Goal: Task Accomplishment & Management: Manage account settings

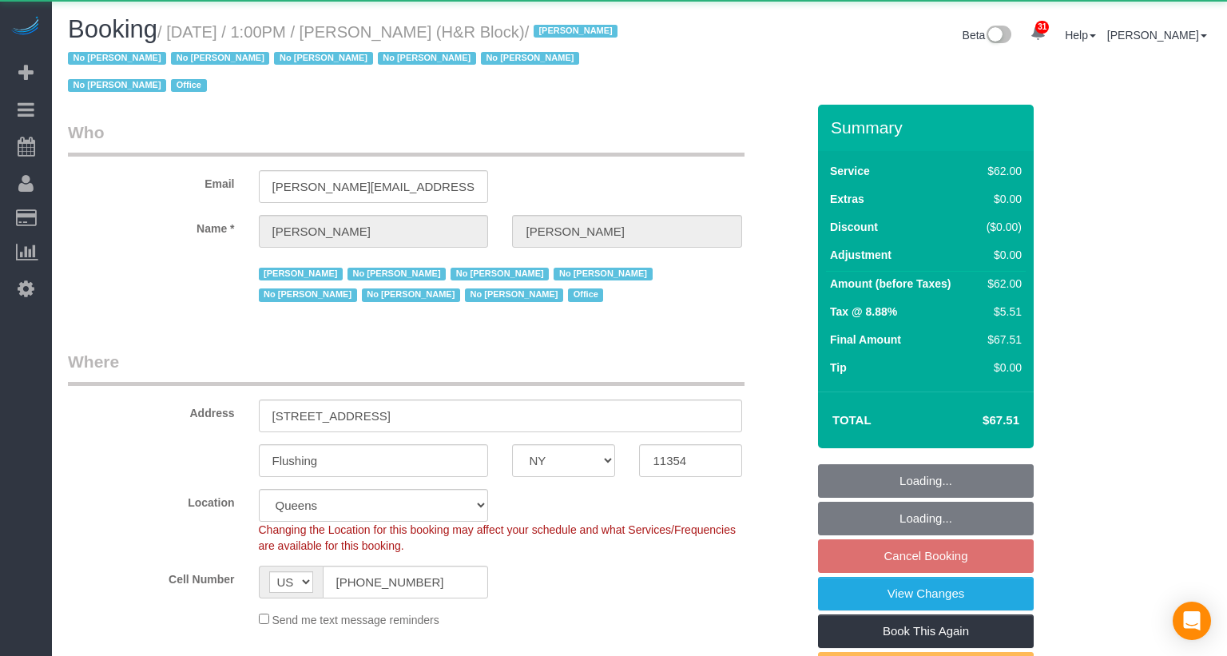
select select "NY"
select select "object:1052"
select select "spot6"
select select "number:89"
select select "number:90"
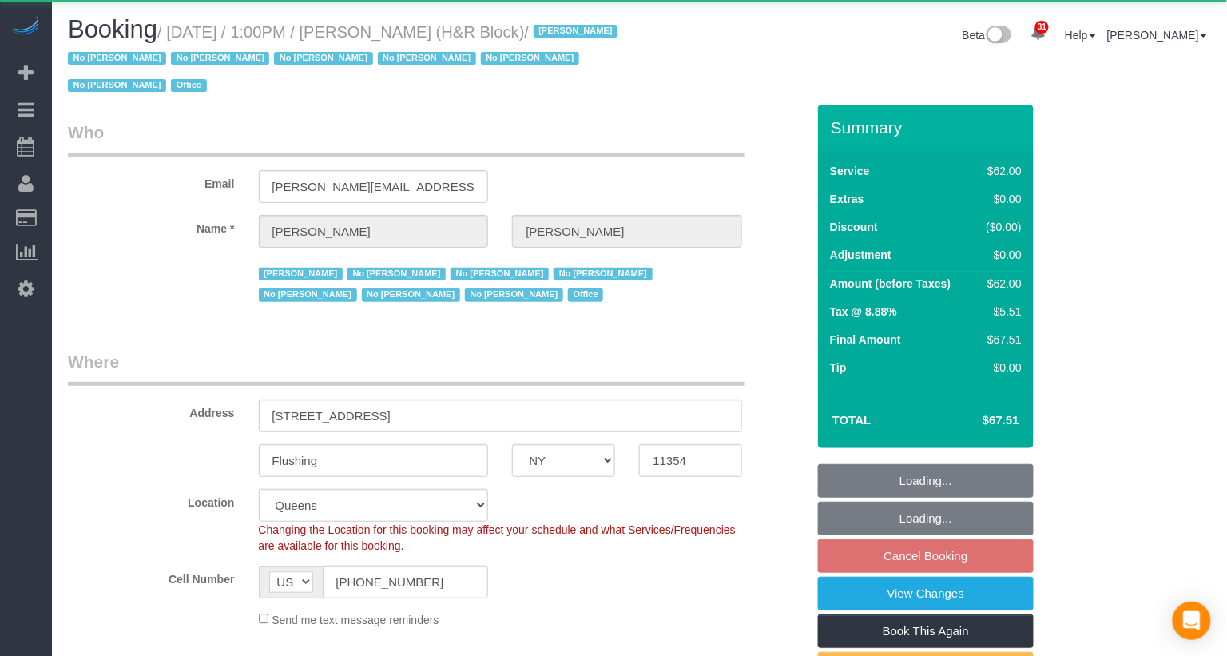
select select "number:15"
select select "number:5"
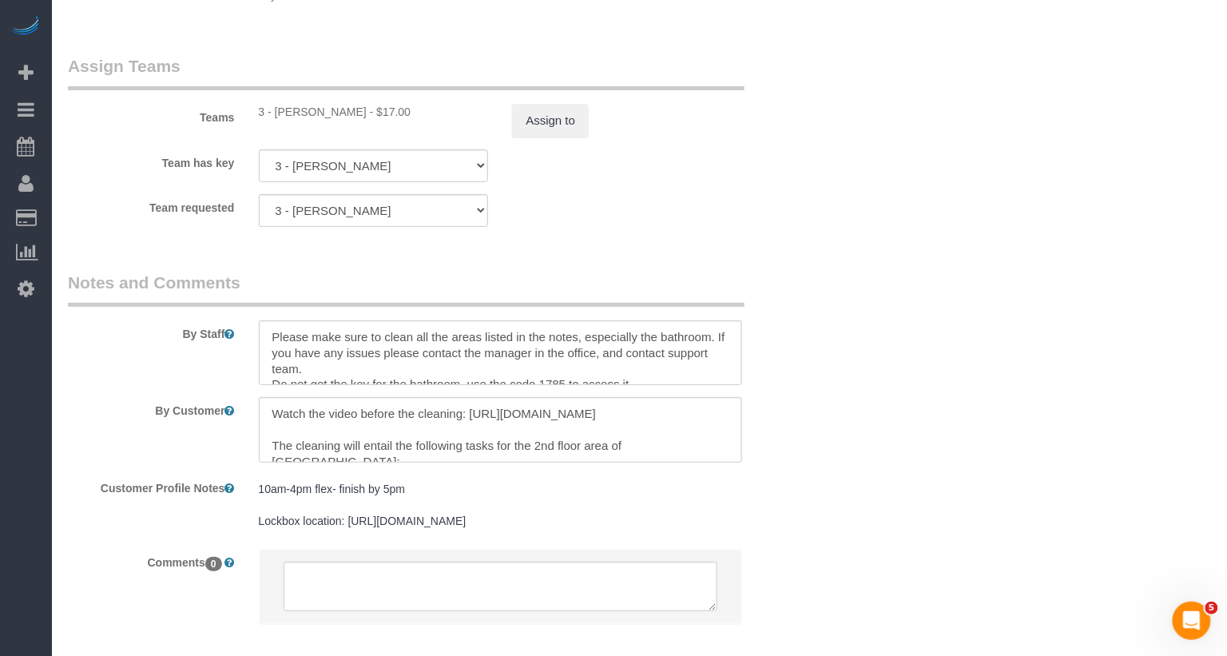
scroll to position [1888, 0]
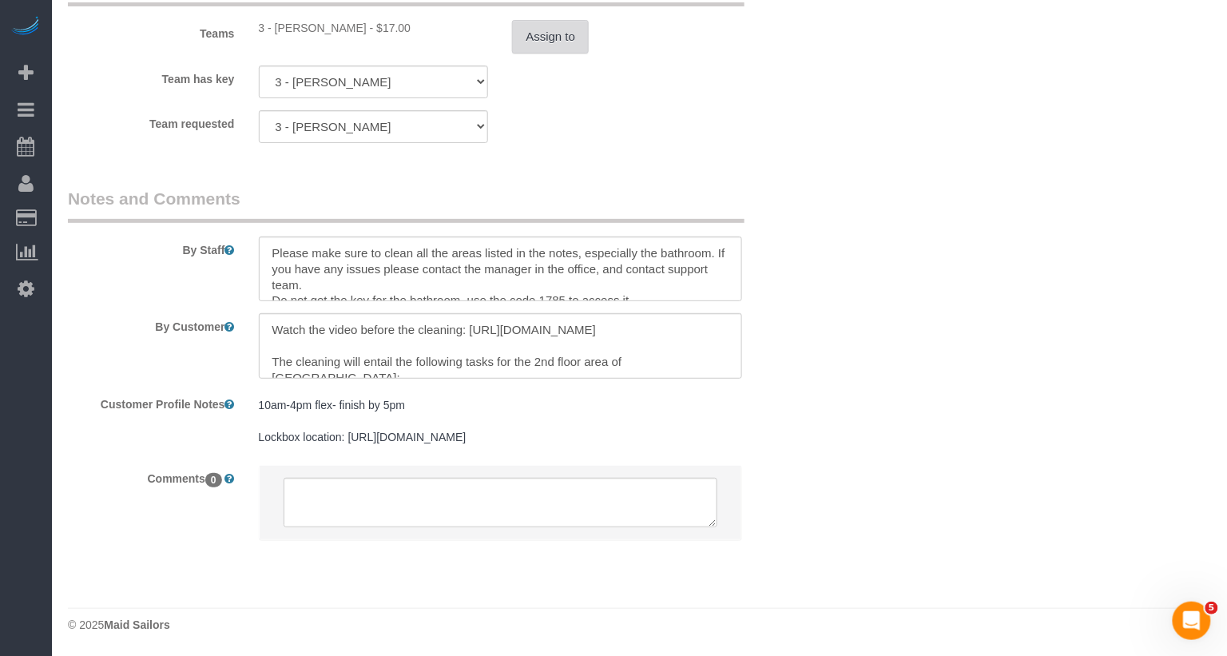
click at [541, 28] on button "Assign to" at bounding box center [550, 37] width 77 height 34
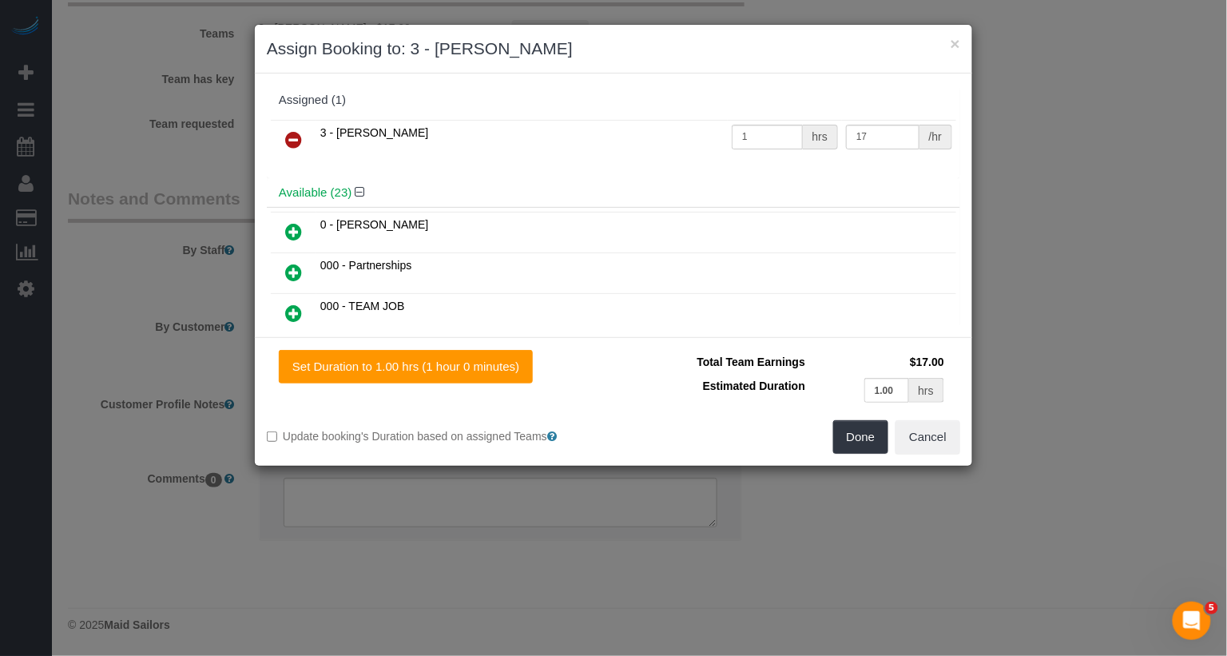
click at [300, 137] on icon at bounding box center [293, 139] width 17 height 19
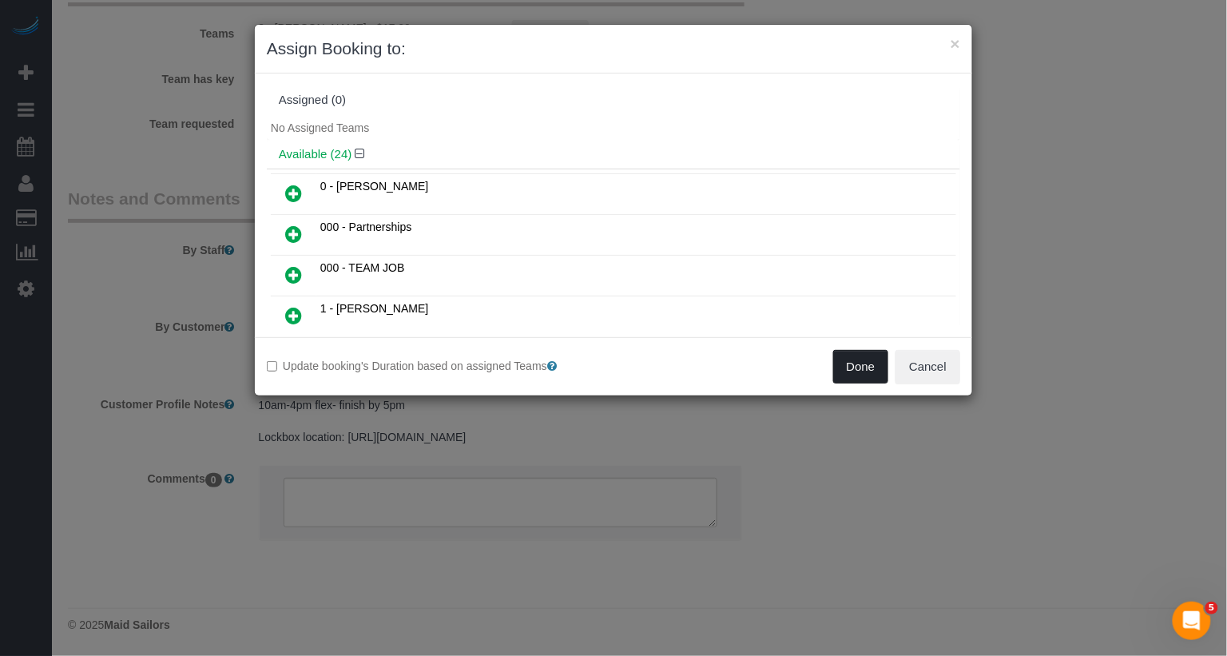
click at [858, 352] on button "Done" at bounding box center [862, 367] width 56 height 34
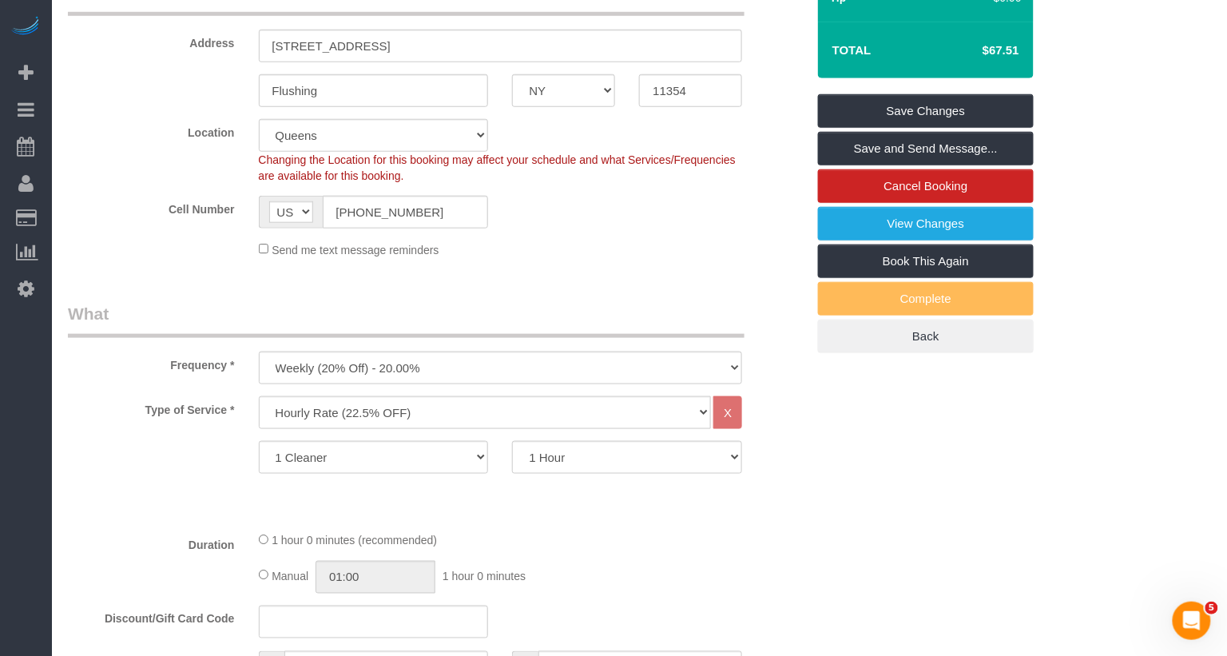
scroll to position [0, 0]
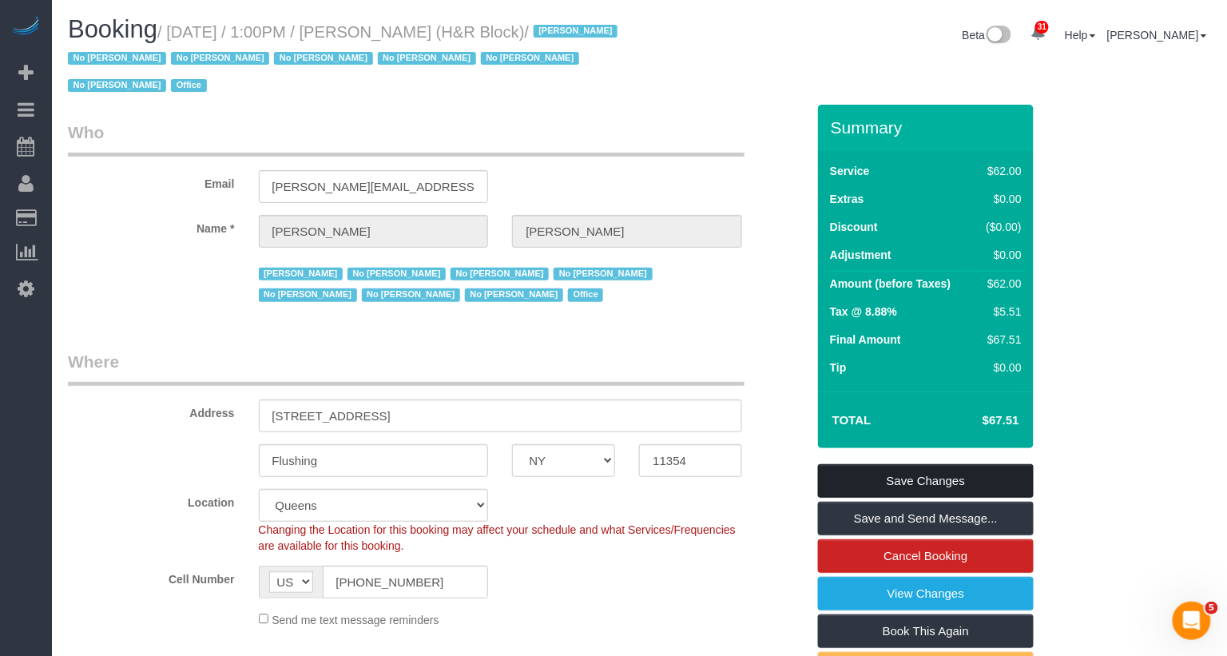
click at [990, 483] on link "Save Changes" at bounding box center [926, 481] width 216 height 34
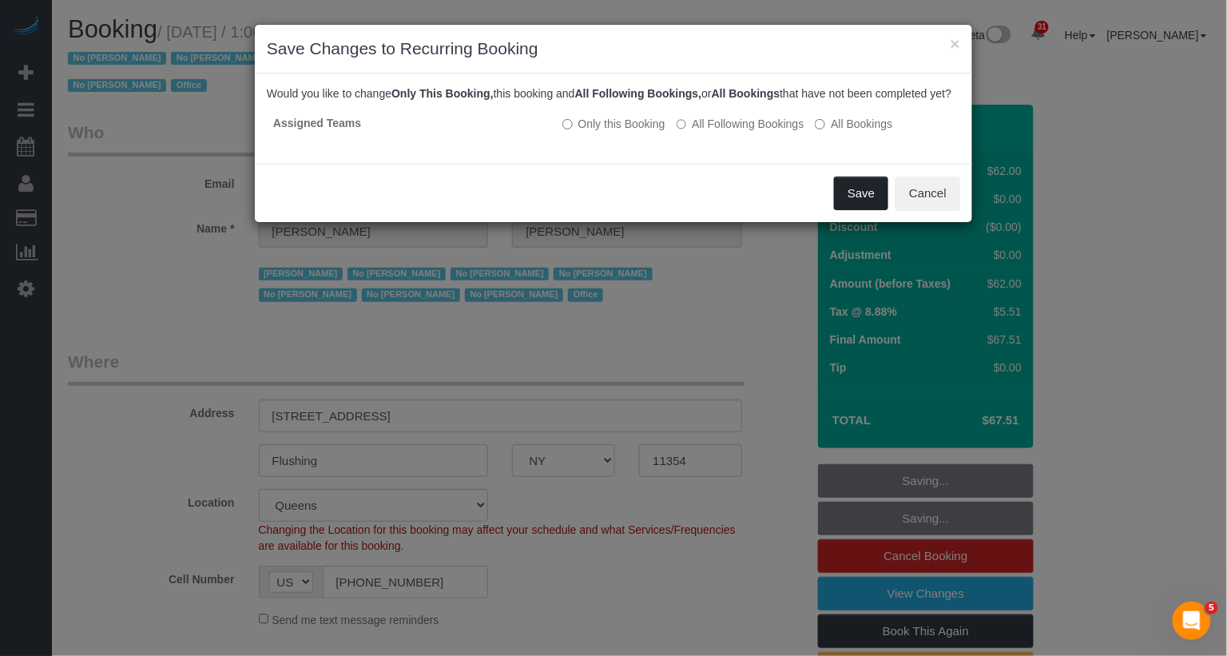
click at [857, 210] on button "Save" at bounding box center [861, 194] width 54 height 34
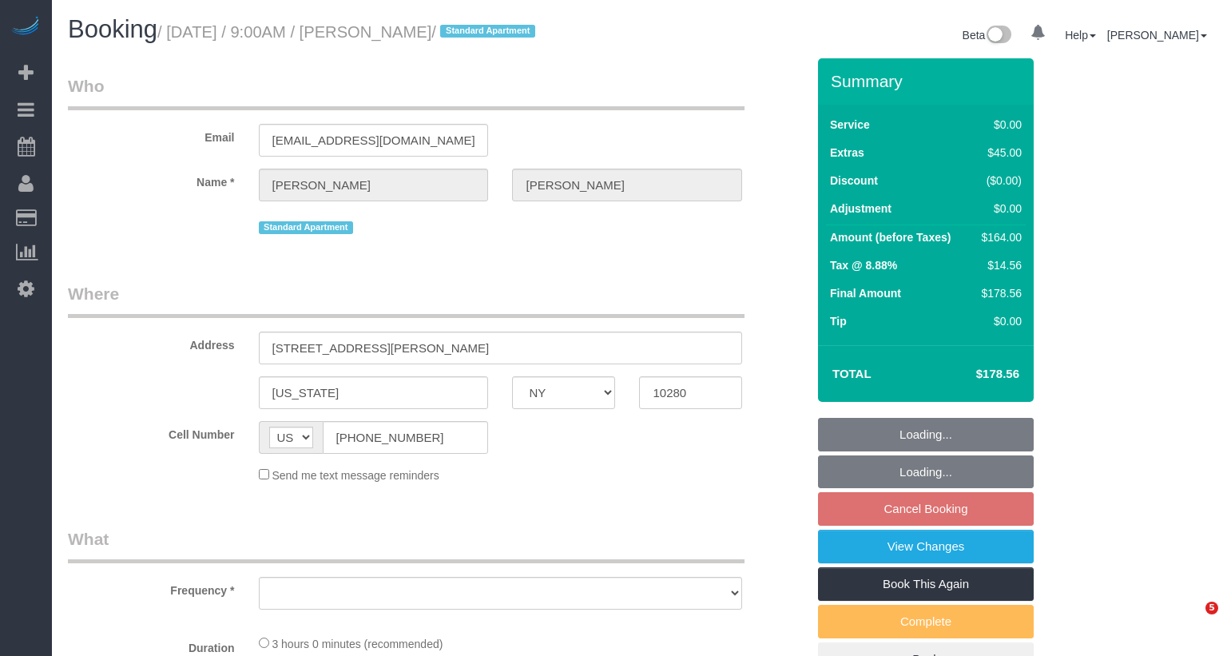
select select "NY"
select select "1"
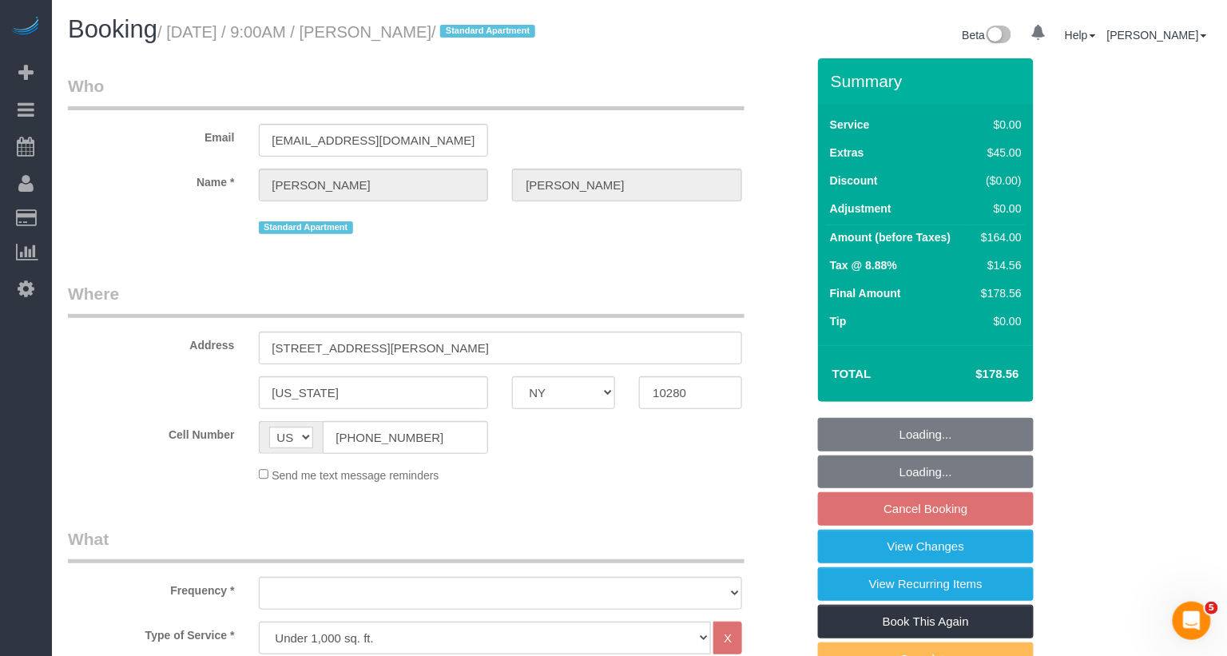
select select "spot2"
select select "object:925"
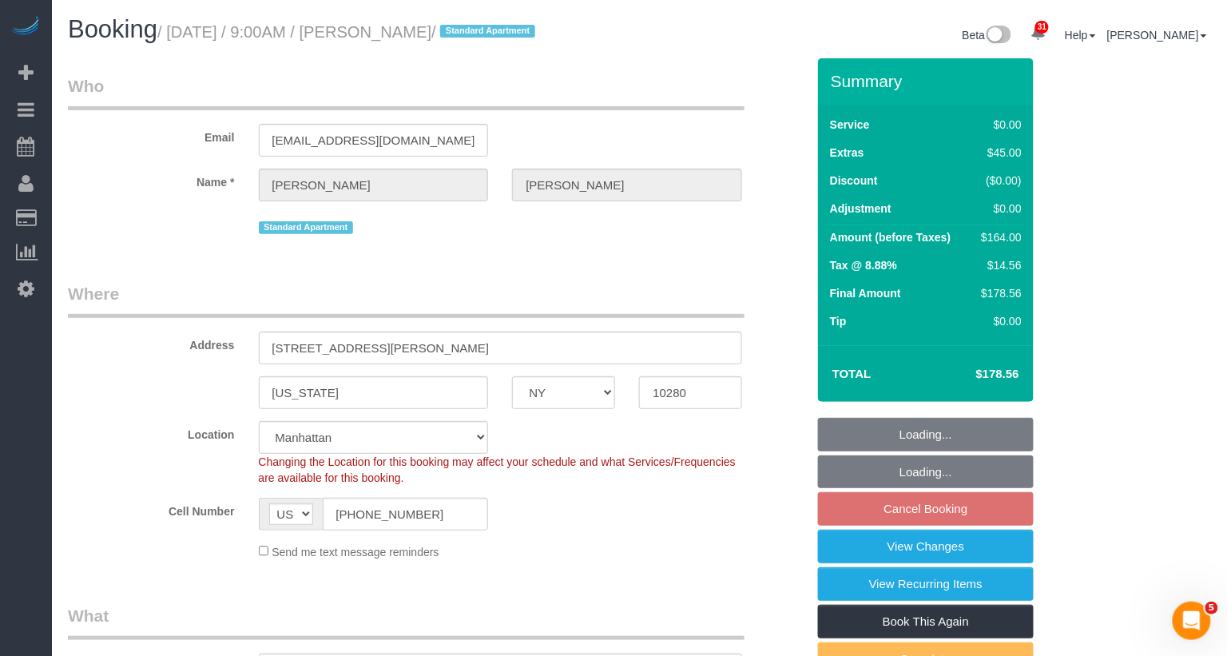
select select "spot58"
select select "string:stripe-pm_1RSfGg4VGloSiKo7qJG0xXmc"
select select "number:57"
select select "number:73"
select select "number:15"
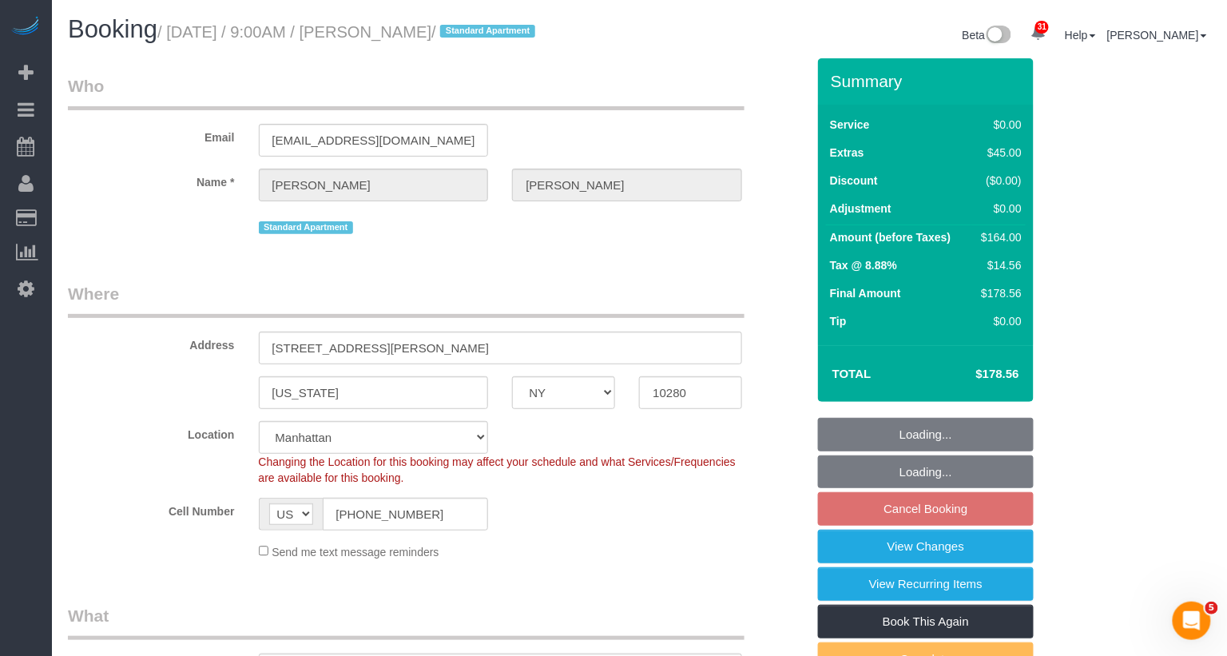
select select "number:6"
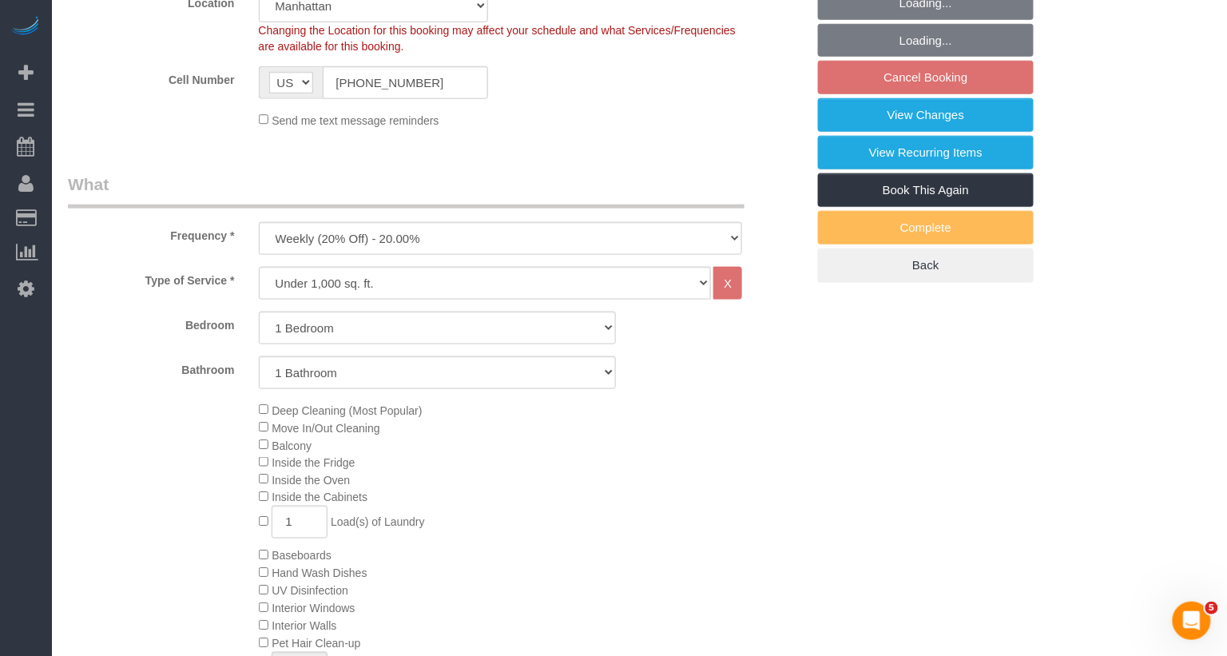
scroll to position [534, 0]
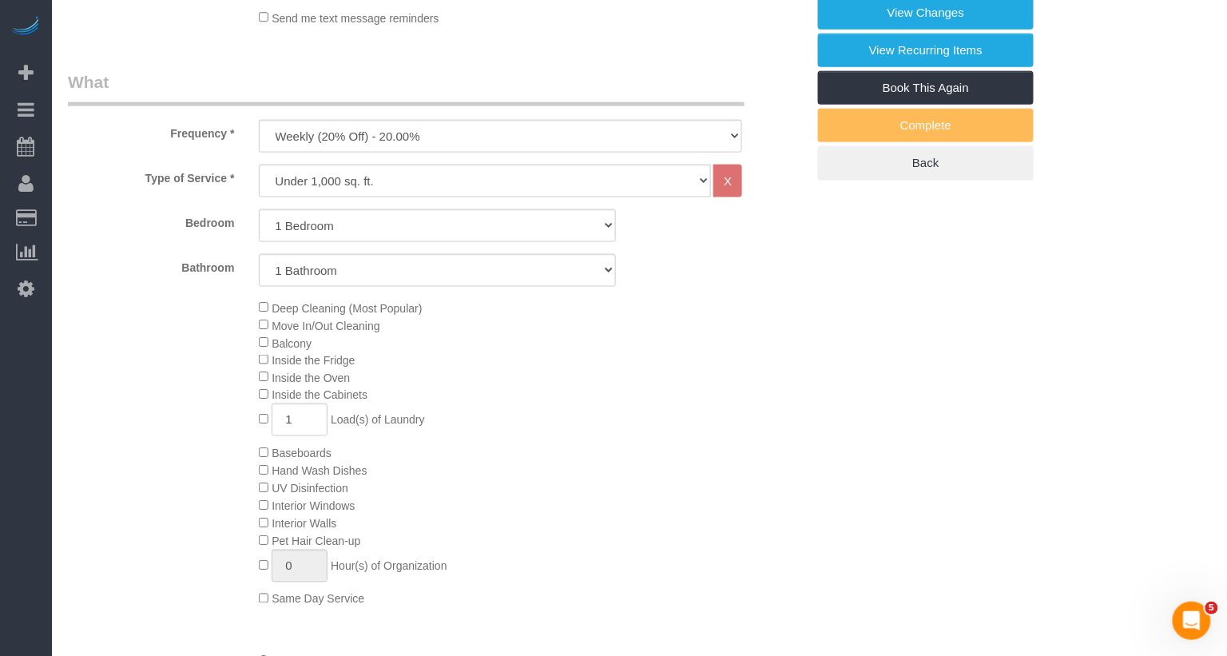
select select "object:1462"
select select "1"
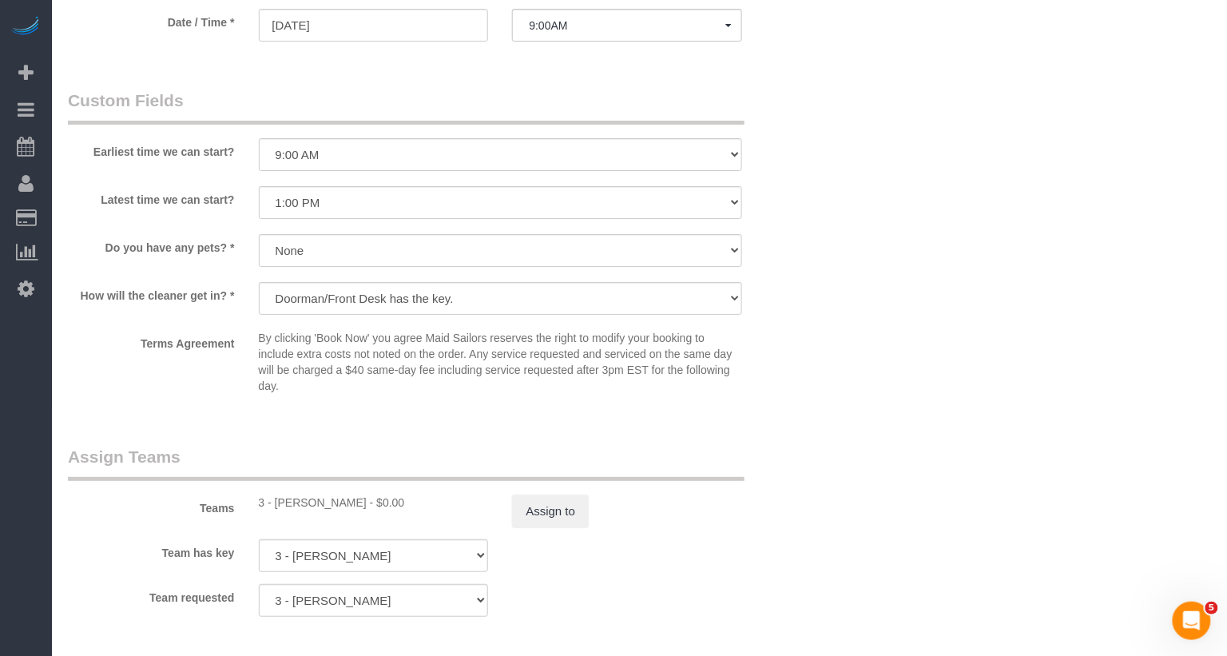
scroll to position [1689, 0]
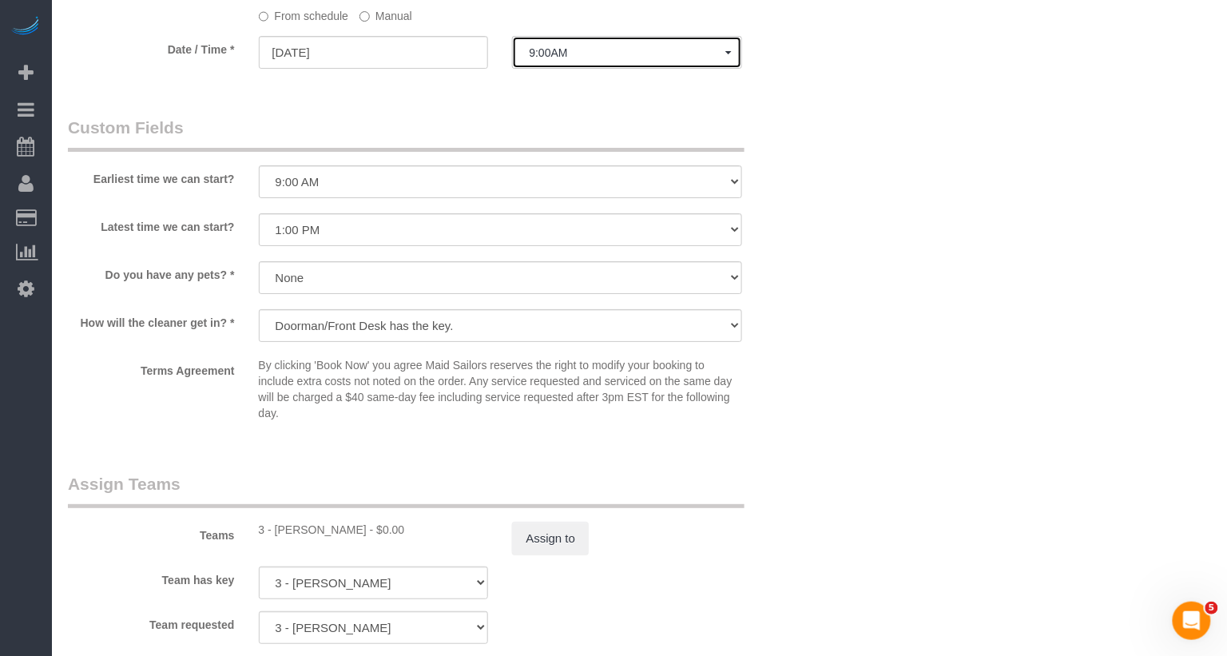
click at [552, 69] on button "9:00AM" at bounding box center [627, 52] width 230 height 33
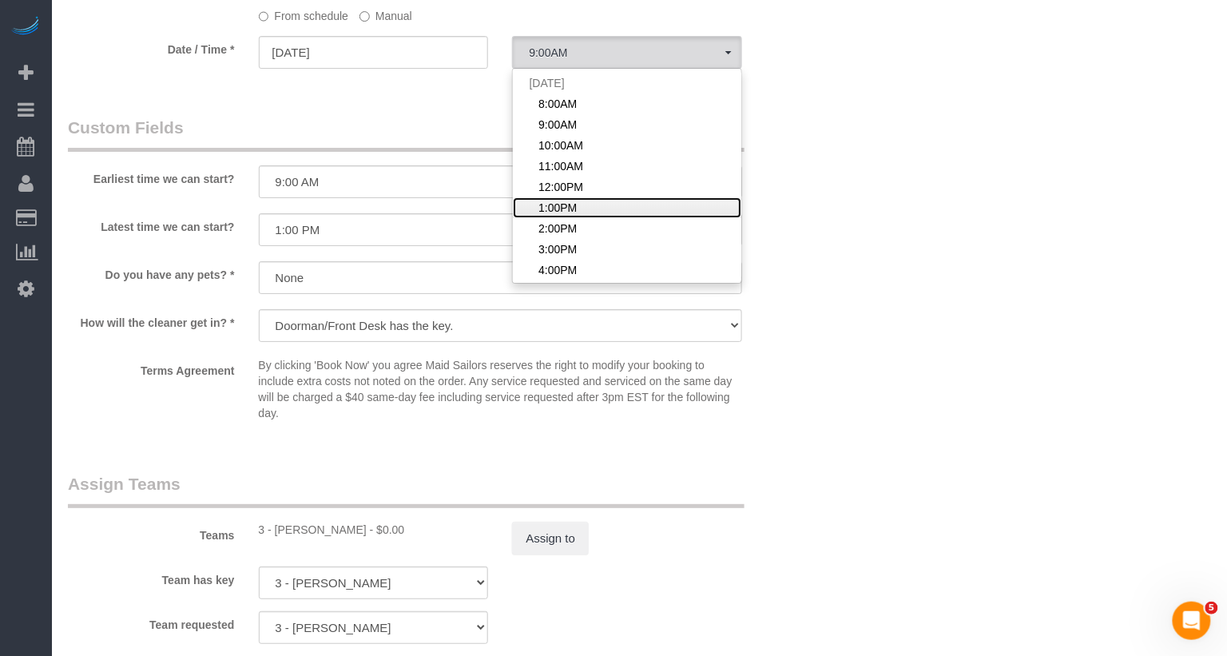
click at [559, 216] on span "1:00PM" at bounding box center [558, 208] width 38 height 16
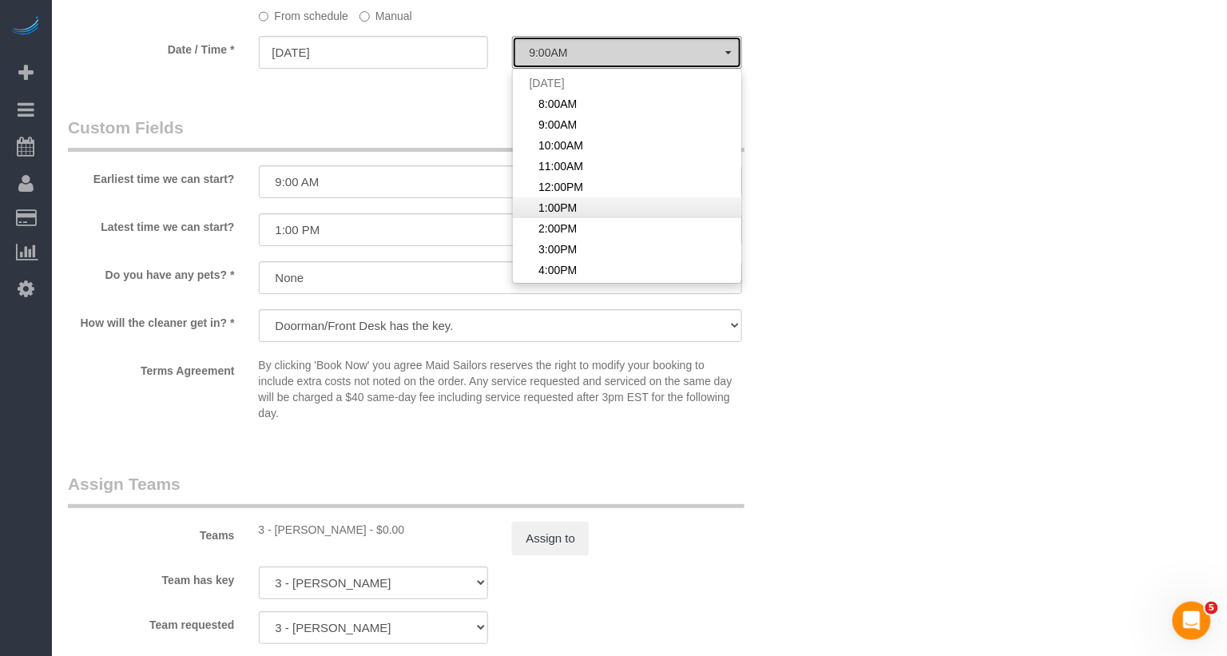
select select "spot62"
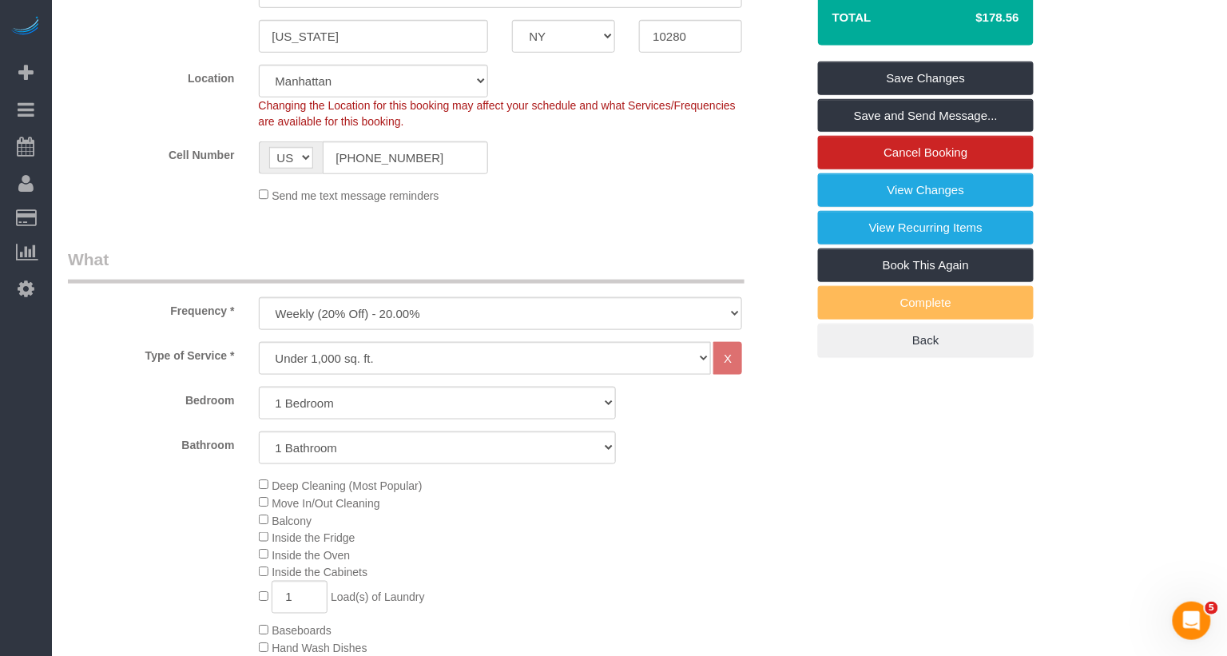
scroll to position [0, 0]
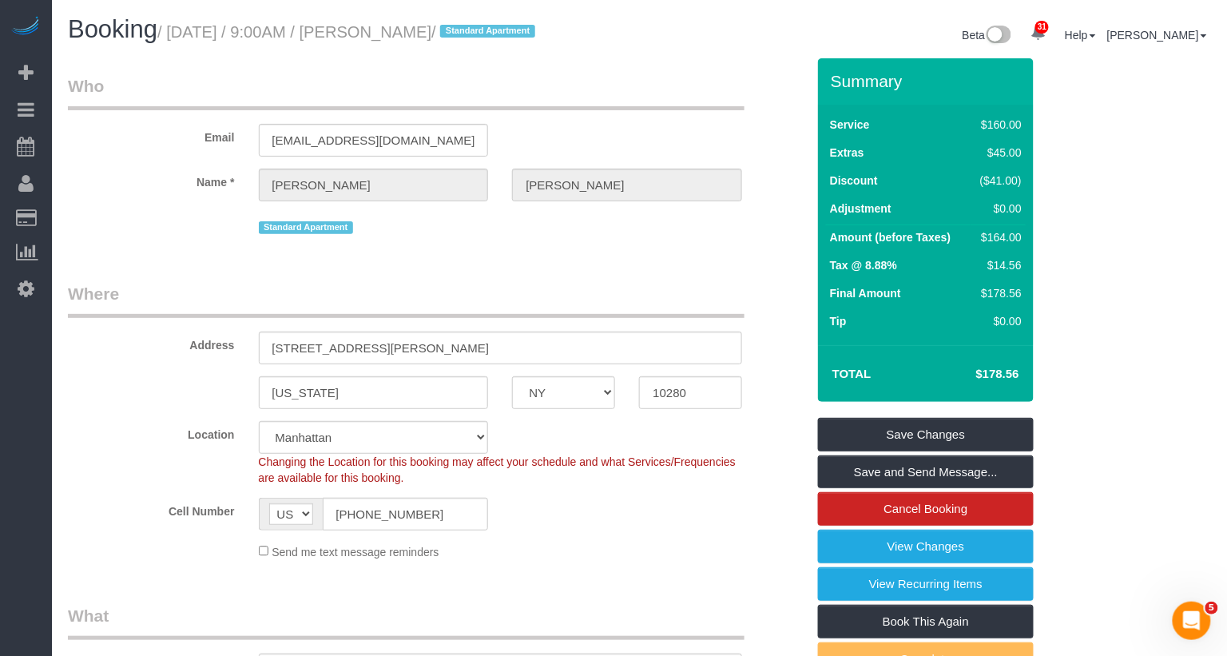
drag, startPoint x: 546, startPoint y: 39, endPoint x: 394, endPoint y: 36, distance: 151.9
click at [394, 36] on h1 "Booking / October 03, 2025 / 9:00AM / Benjamin Sampson / Standard Apartment" at bounding box center [348, 29] width 560 height 27
copy small "Benjamin Sampson /"
click at [867, 448] on link "Save Changes" at bounding box center [926, 435] width 216 height 34
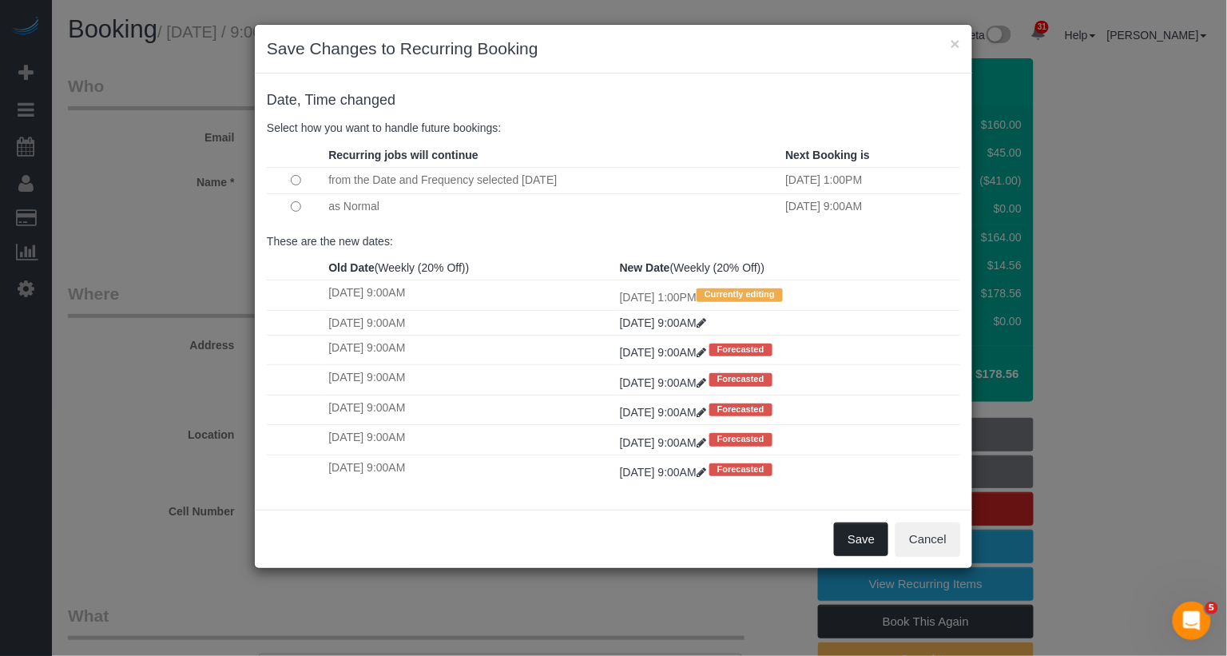
click at [872, 542] on button "Save" at bounding box center [861, 540] width 54 height 34
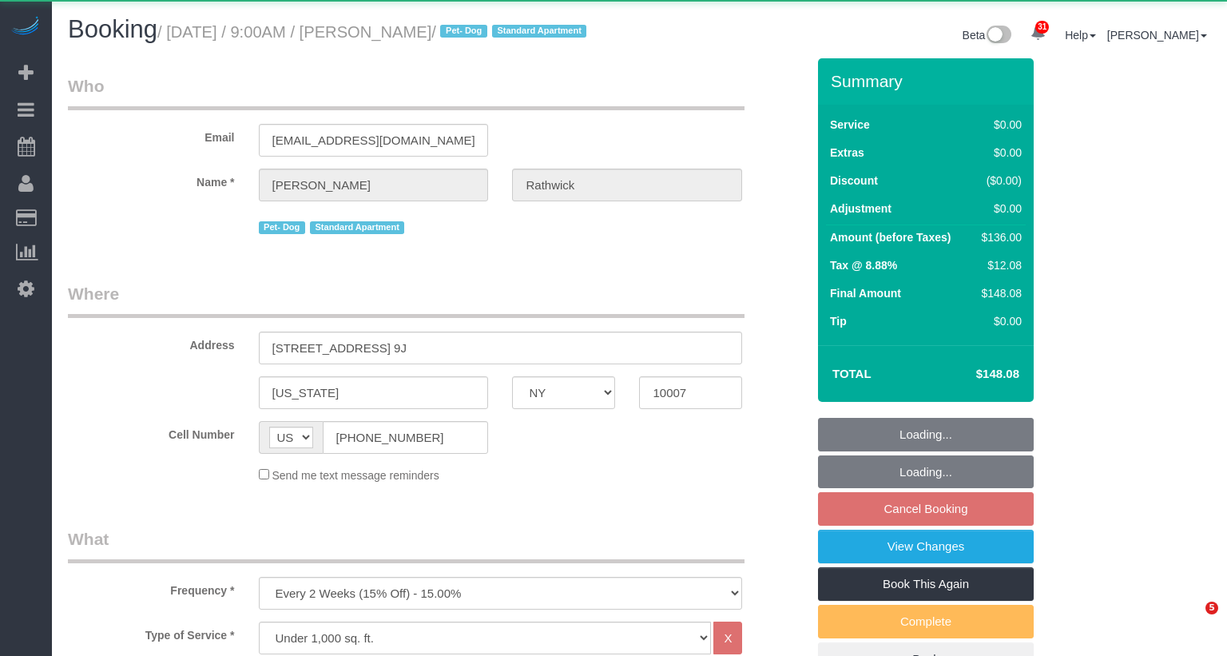
select select "NY"
select select "1"
select select "object:1078"
select select "string:stripe-pm_1S7kw64VGloSiKo7uEeTVo2l"
select select "1"
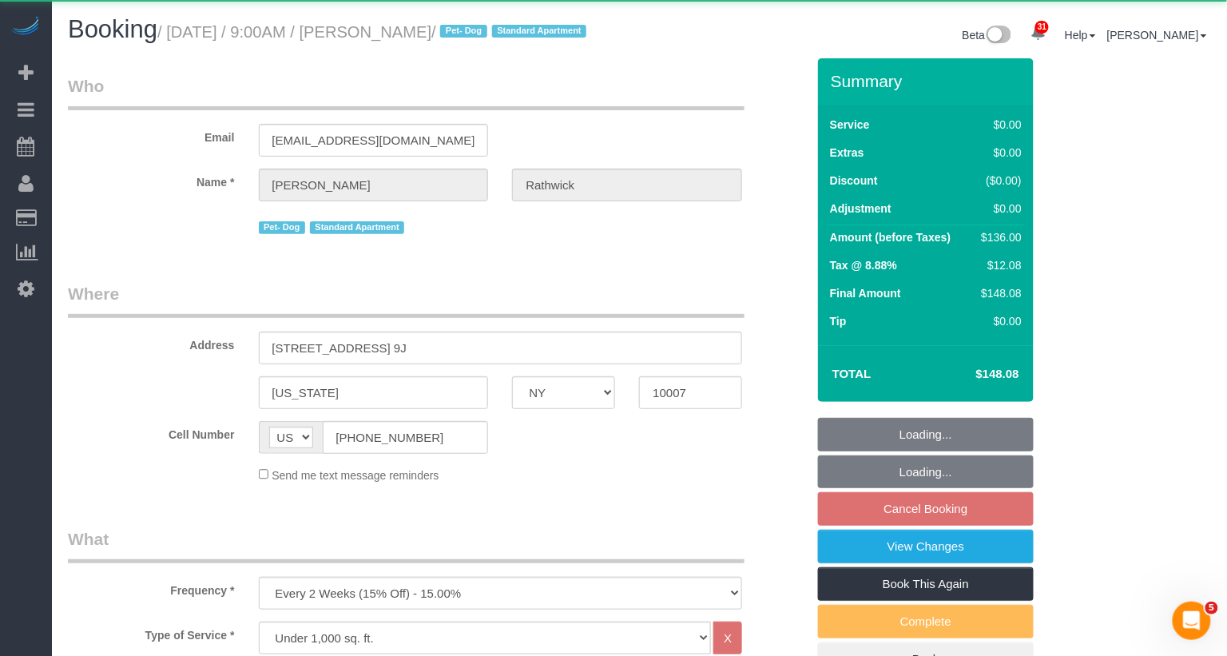
select select "spot2"
select select "number:56"
select select "number:72"
select select "number:13"
select select "number:5"
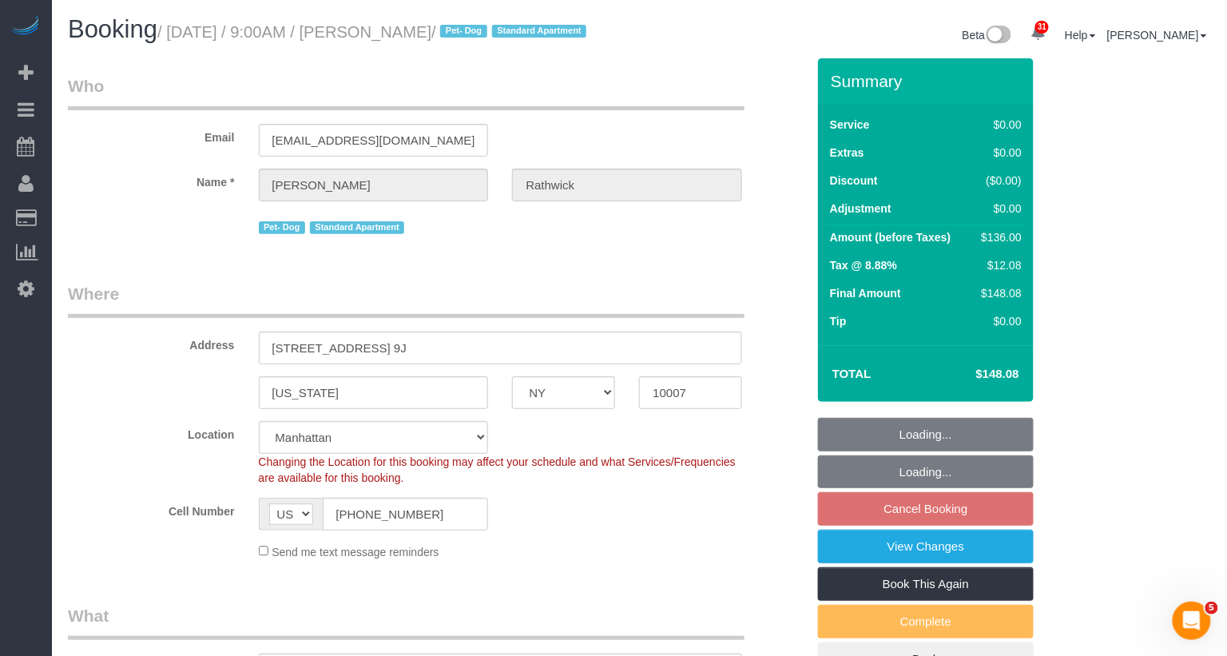
drag, startPoint x: 515, startPoint y: 34, endPoint x: 391, endPoint y: 34, distance: 124.7
click at [391, 34] on small "/ October 03, 2025 / 9:00AM / Bianca Rathwick / Pet- Dog Standard Apartment" at bounding box center [374, 32] width 434 height 18
copy small "Bianca Rathwick"
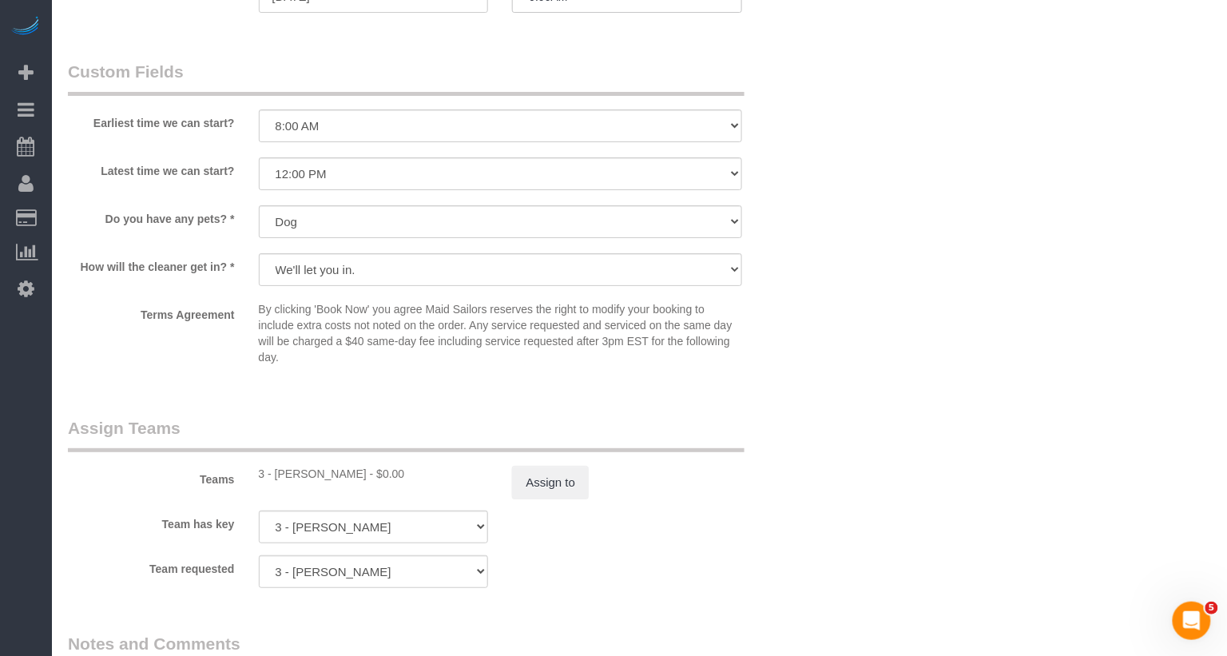
scroll to position [1633, 0]
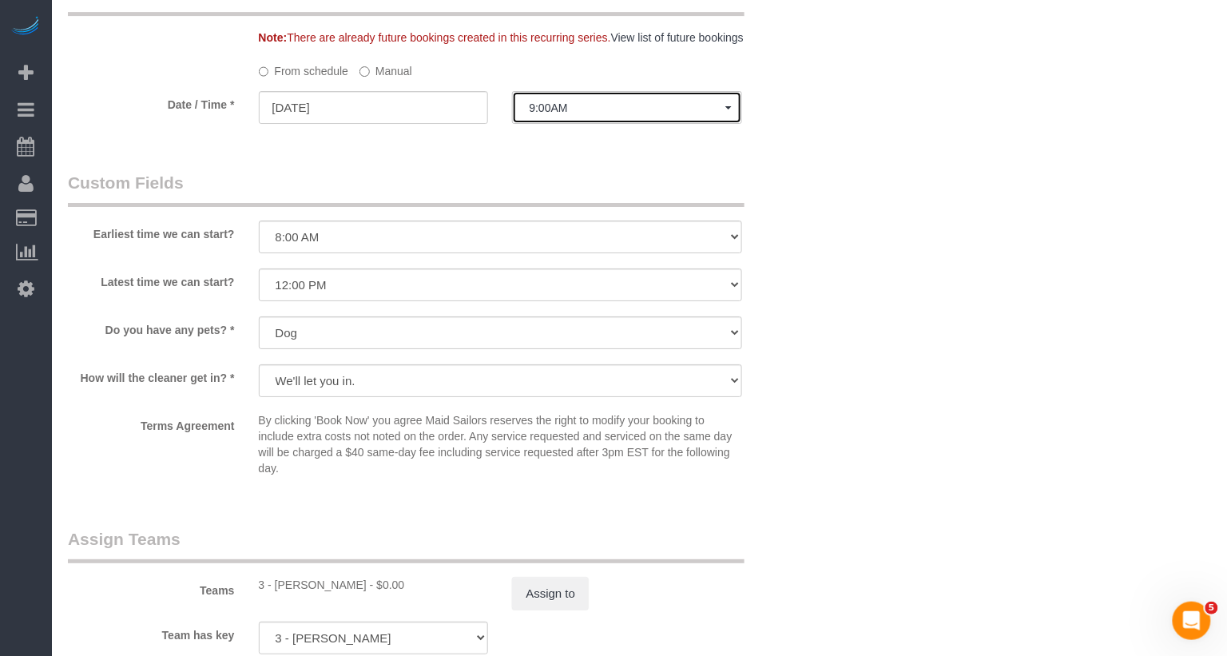
click at [611, 114] on span "9:00AM" at bounding box center [627, 107] width 197 height 13
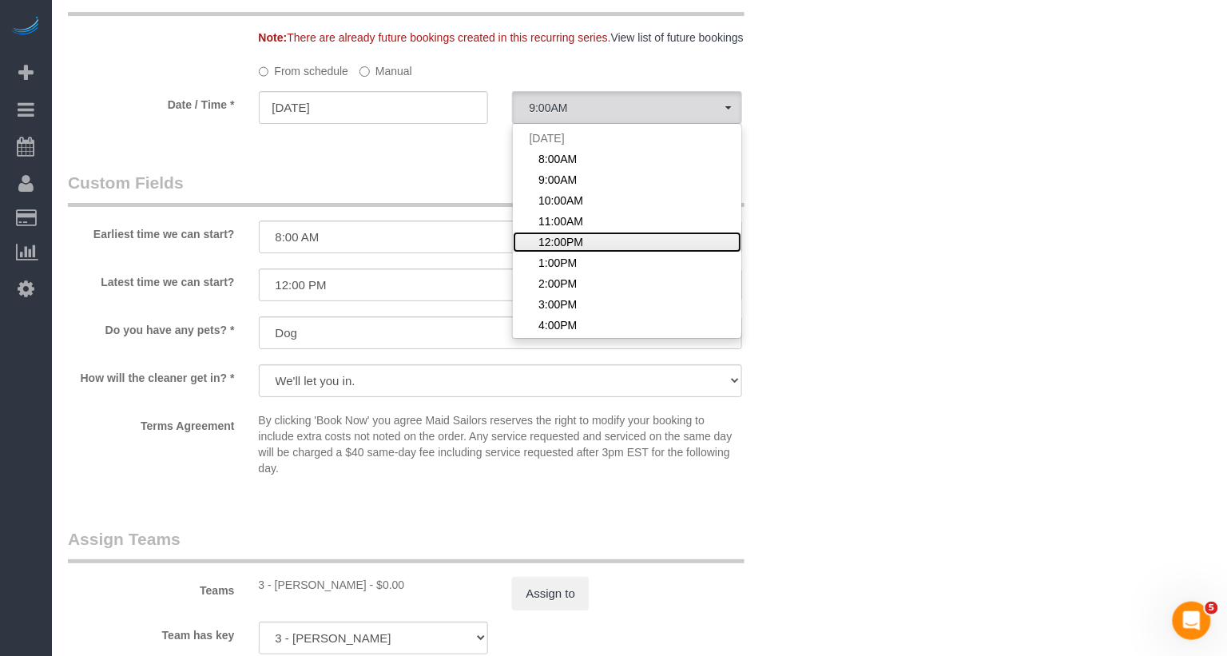
click at [570, 250] on span "12:00PM" at bounding box center [561, 242] width 45 height 16
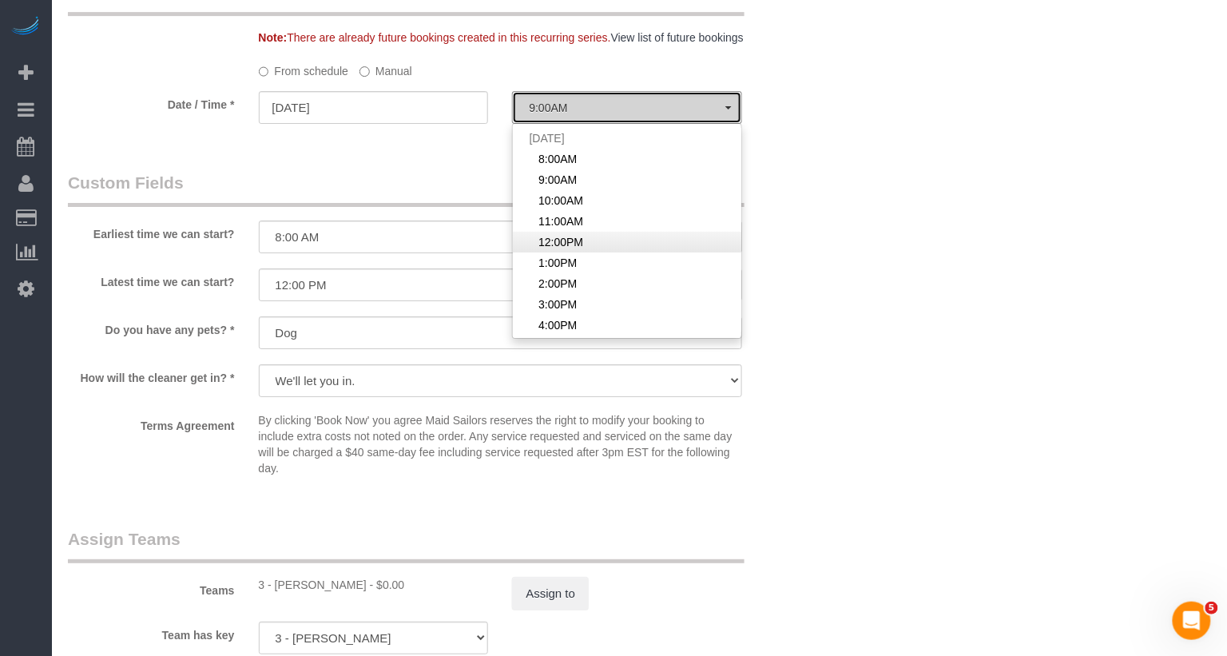
select select "spot5"
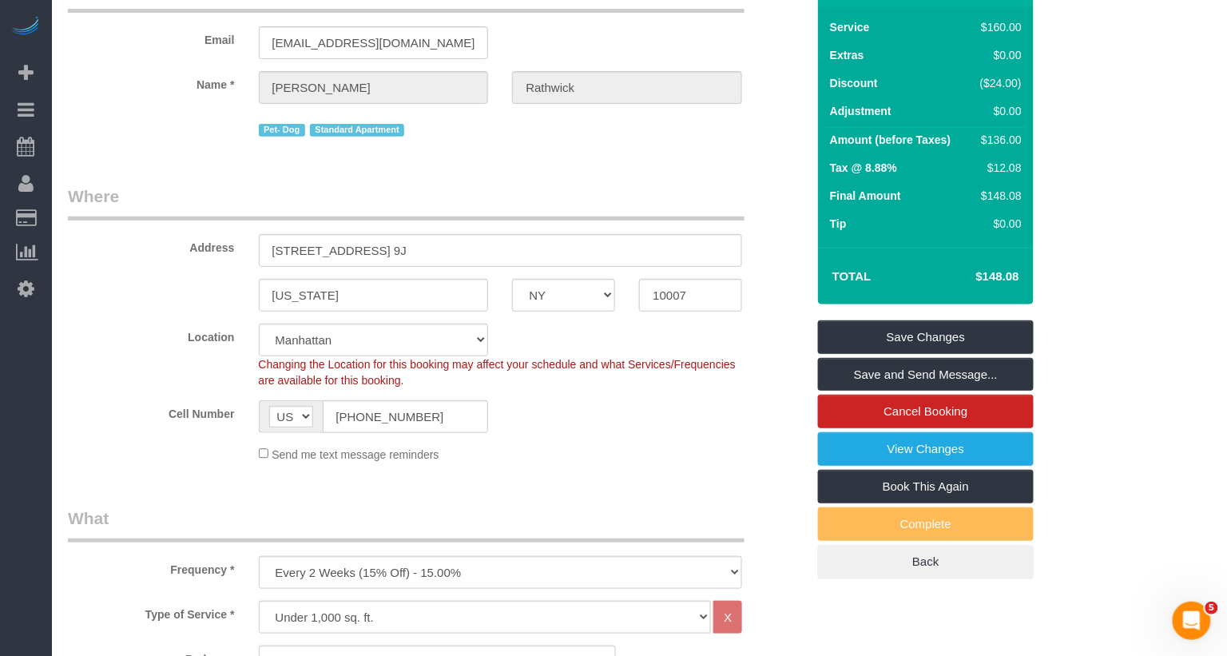
scroll to position [0, 0]
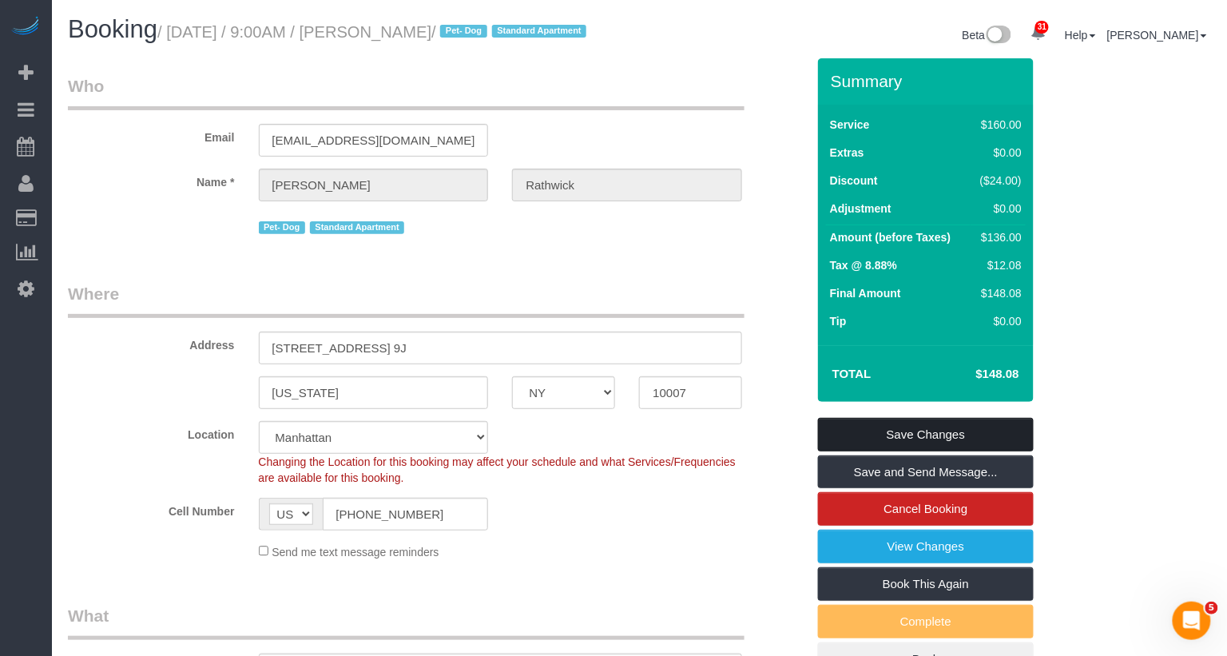
click at [907, 448] on link "Save Changes" at bounding box center [926, 435] width 216 height 34
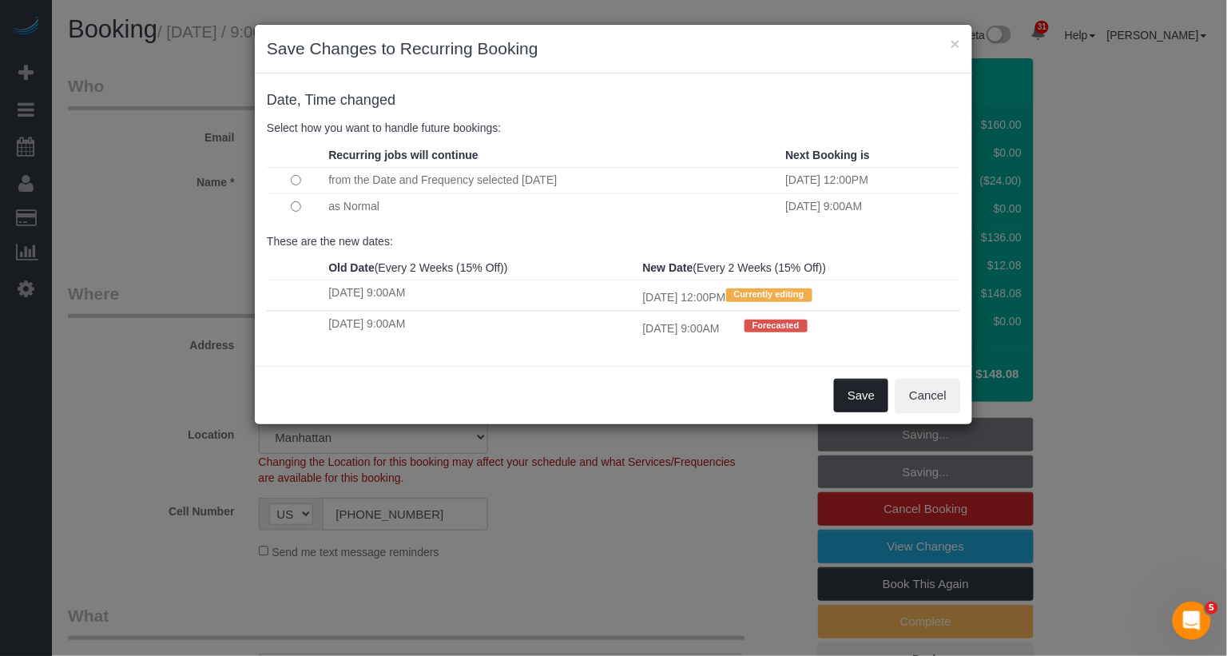
click at [860, 408] on button "Save" at bounding box center [861, 396] width 54 height 34
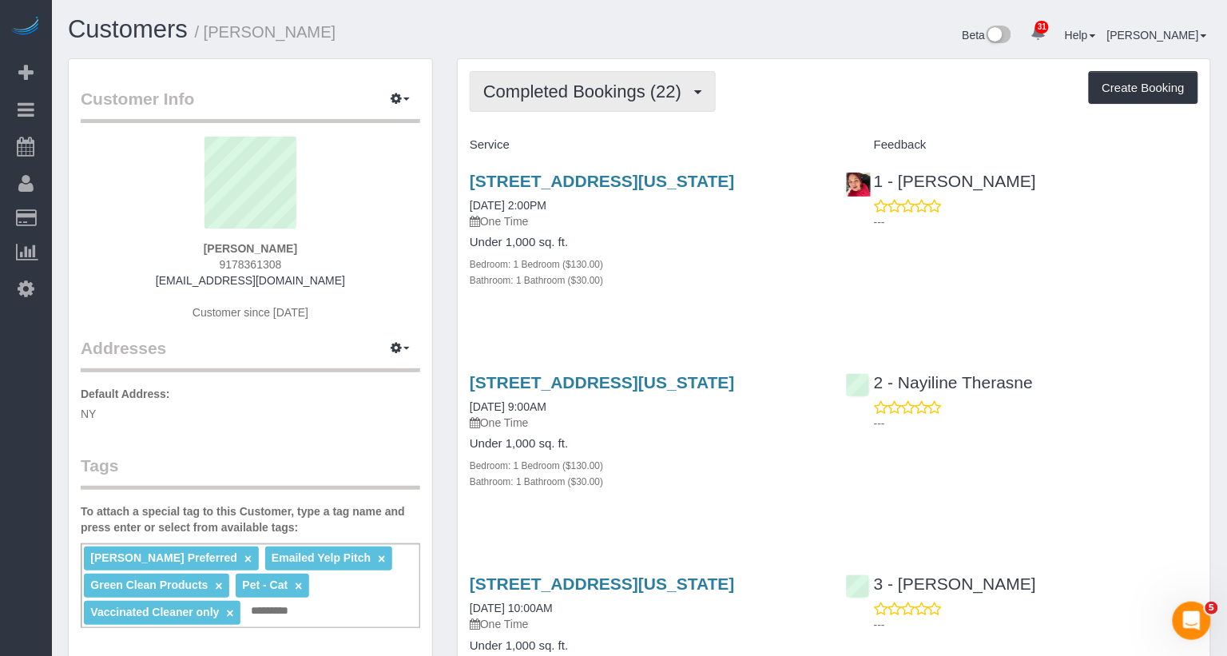
click at [607, 99] on span "Completed Bookings (22)" at bounding box center [586, 92] width 206 height 20
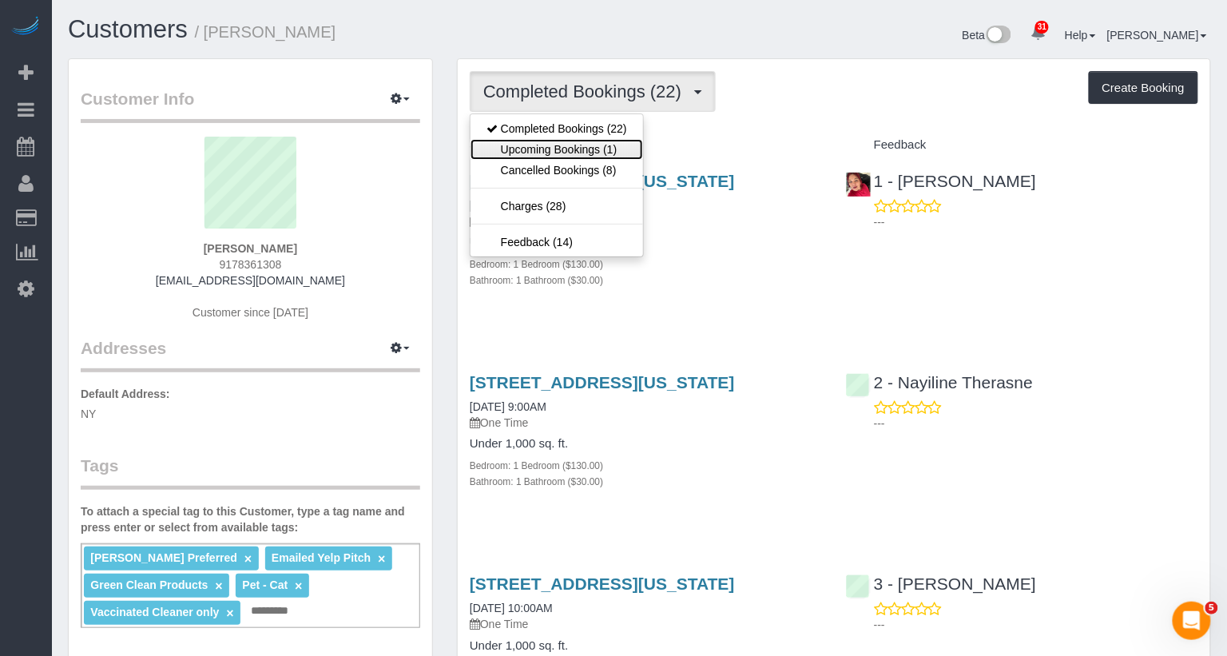
click at [607, 154] on link "Upcoming Bookings (1)" at bounding box center [557, 149] width 173 height 21
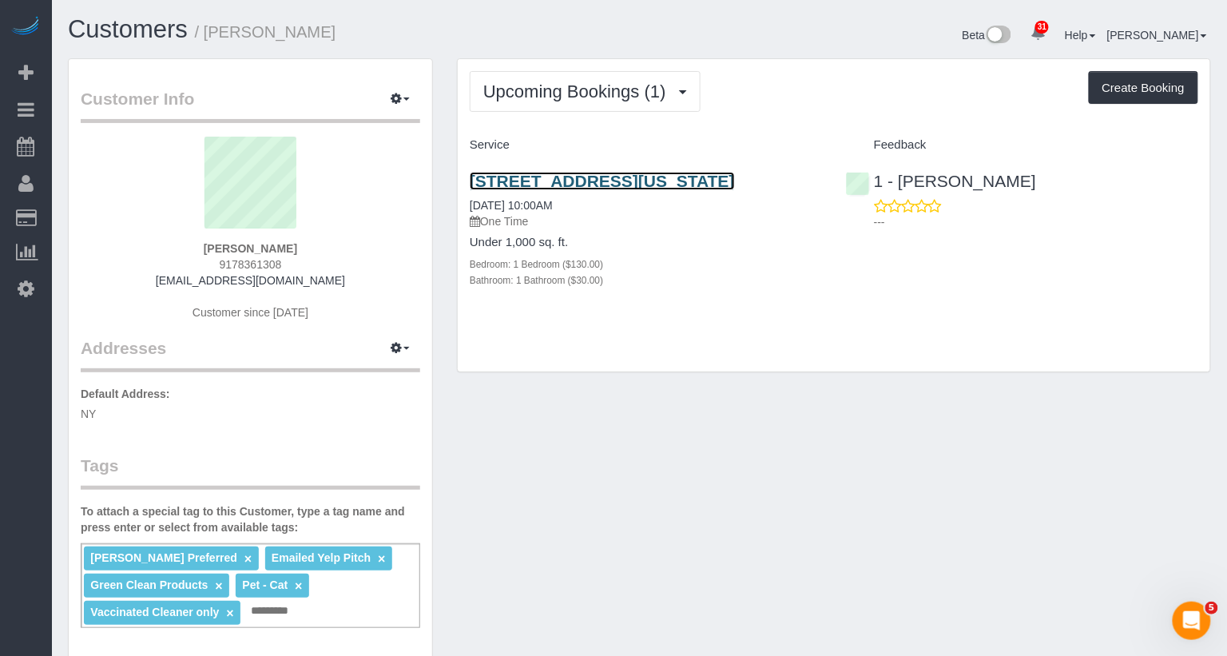
click at [623, 183] on link "[STREET_ADDRESS][US_STATE]" at bounding box center [602, 181] width 265 height 18
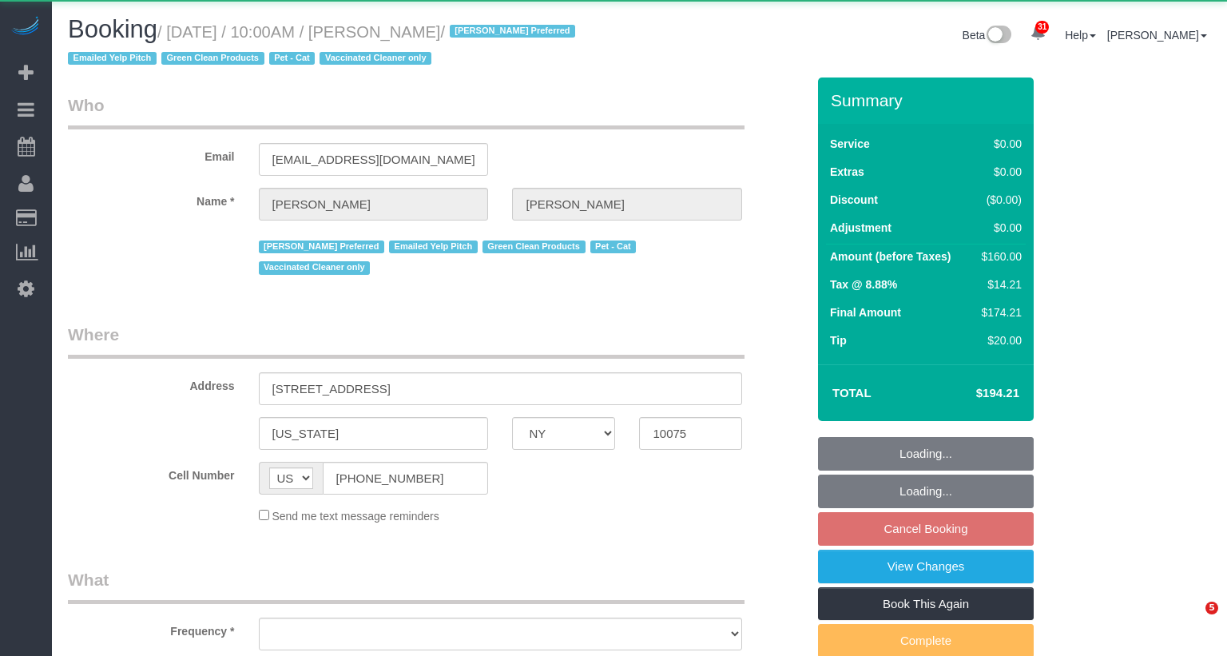
select select "NY"
select select "object:940"
select select "spot3"
select select "number:57"
select select "number:71"
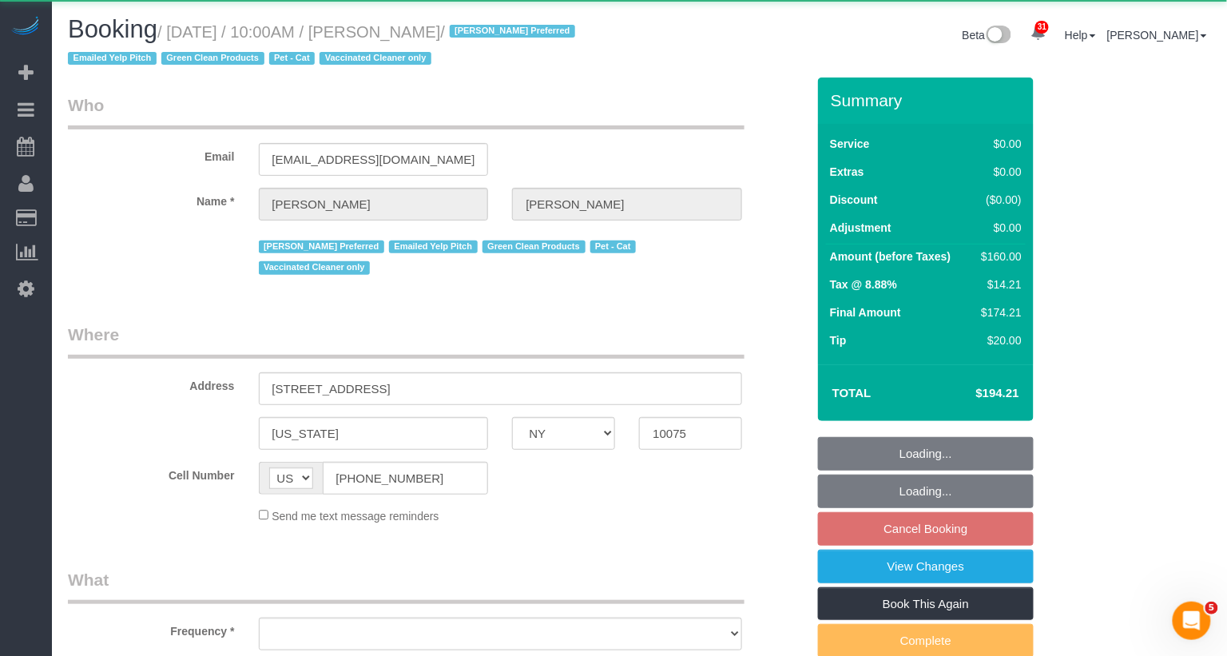
select select "number:14"
select select "number:5"
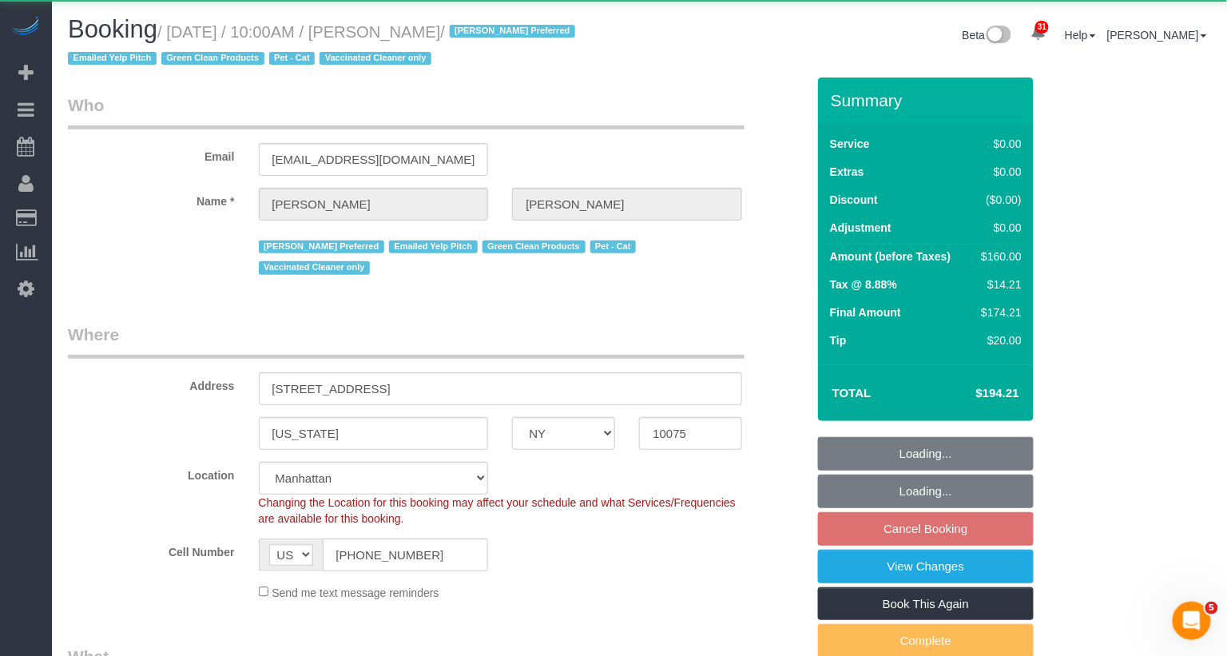
scroll to position [229, 0]
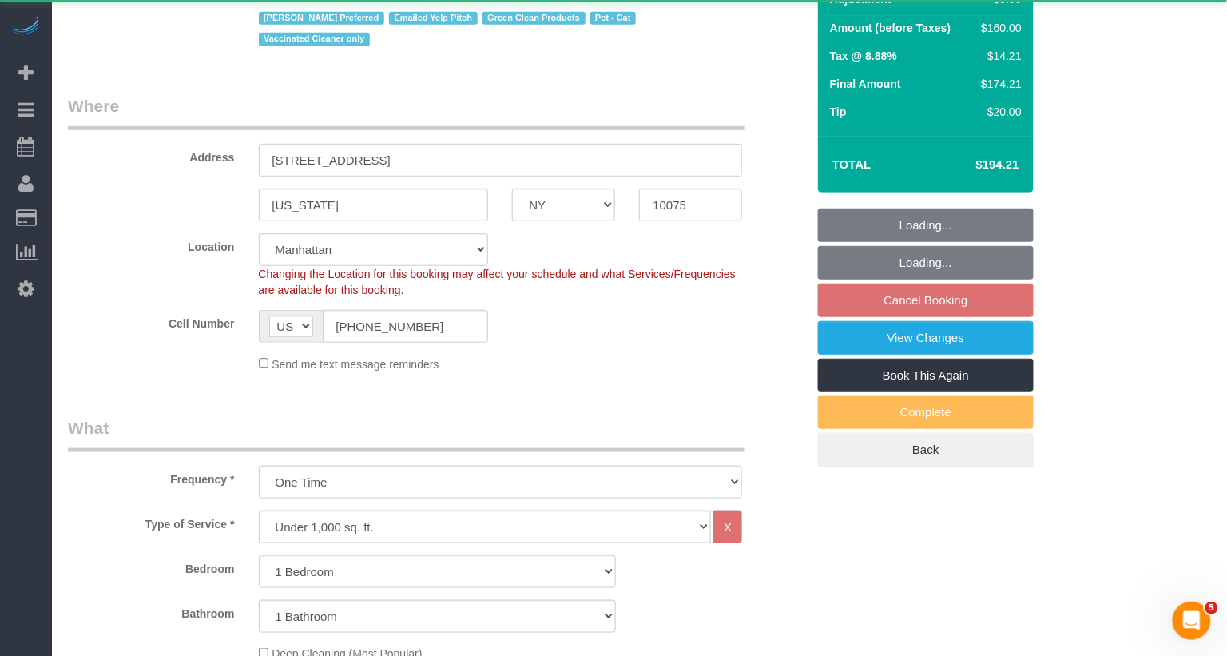
select select "string:stripe-pm_1S0DUm4VGloSiKo7DKXB6hAf"
select select "1"
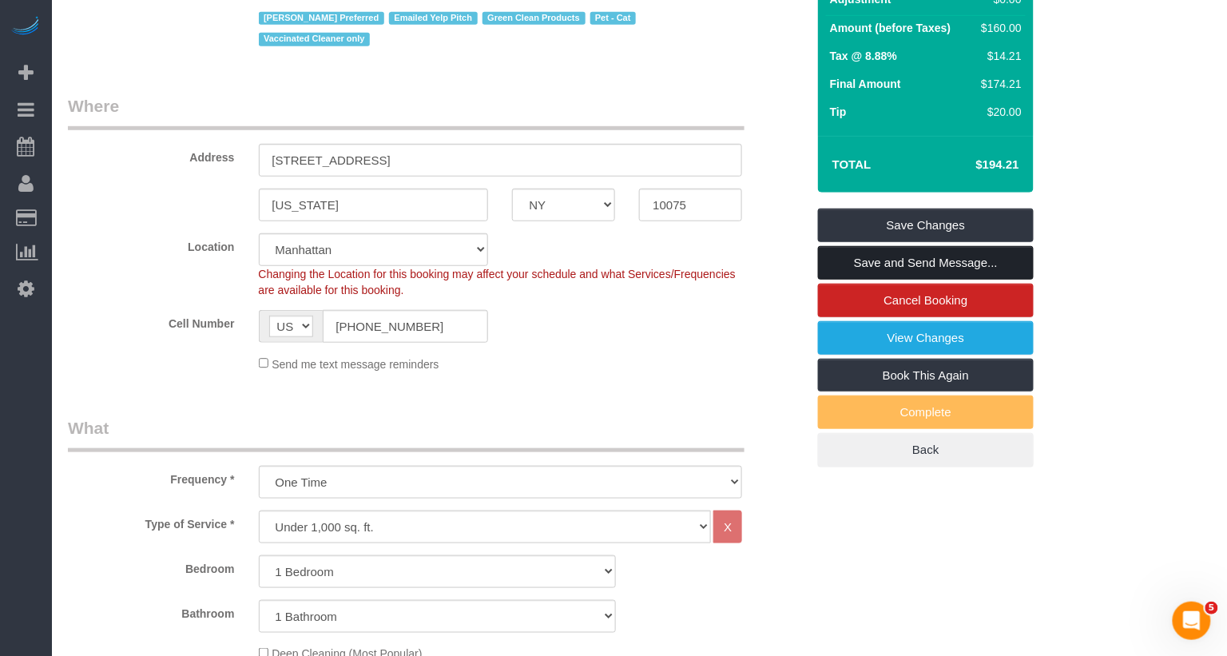
click at [919, 262] on link "Save and Send Message..." at bounding box center [926, 263] width 216 height 34
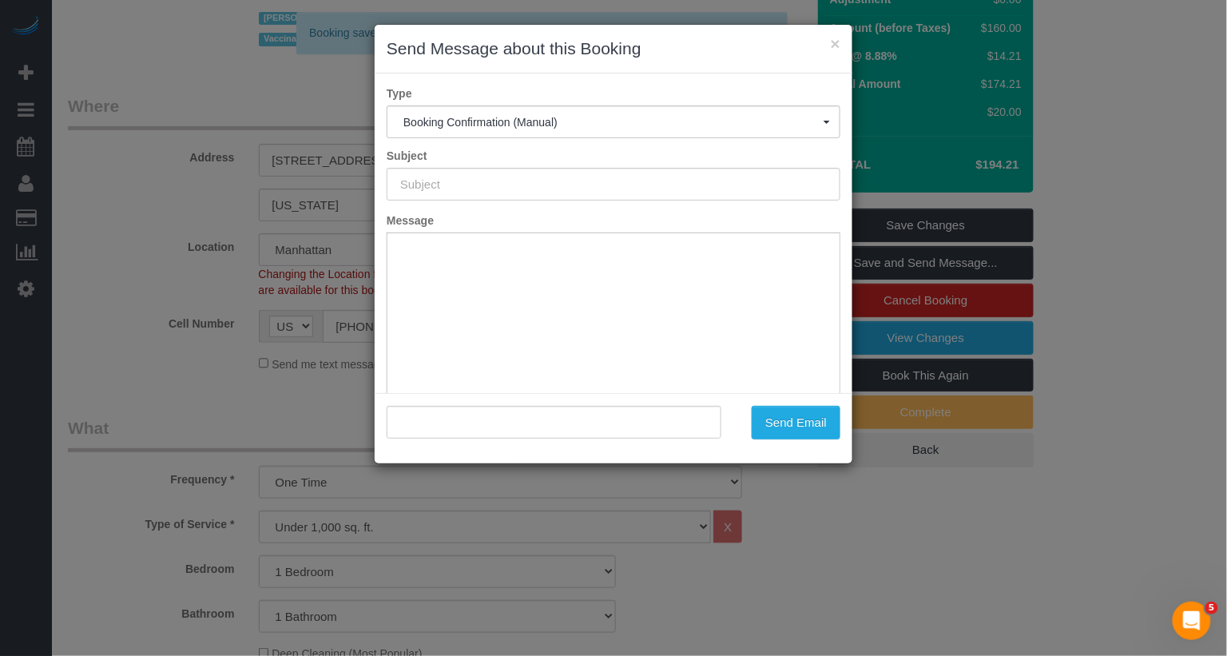
scroll to position [0, 0]
type input "Cleaning Confirmed for [DATE] 10:00am"
type input ""[PERSON_NAME]" <[EMAIL_ADDRESS][DOMAIN_NAME]>"
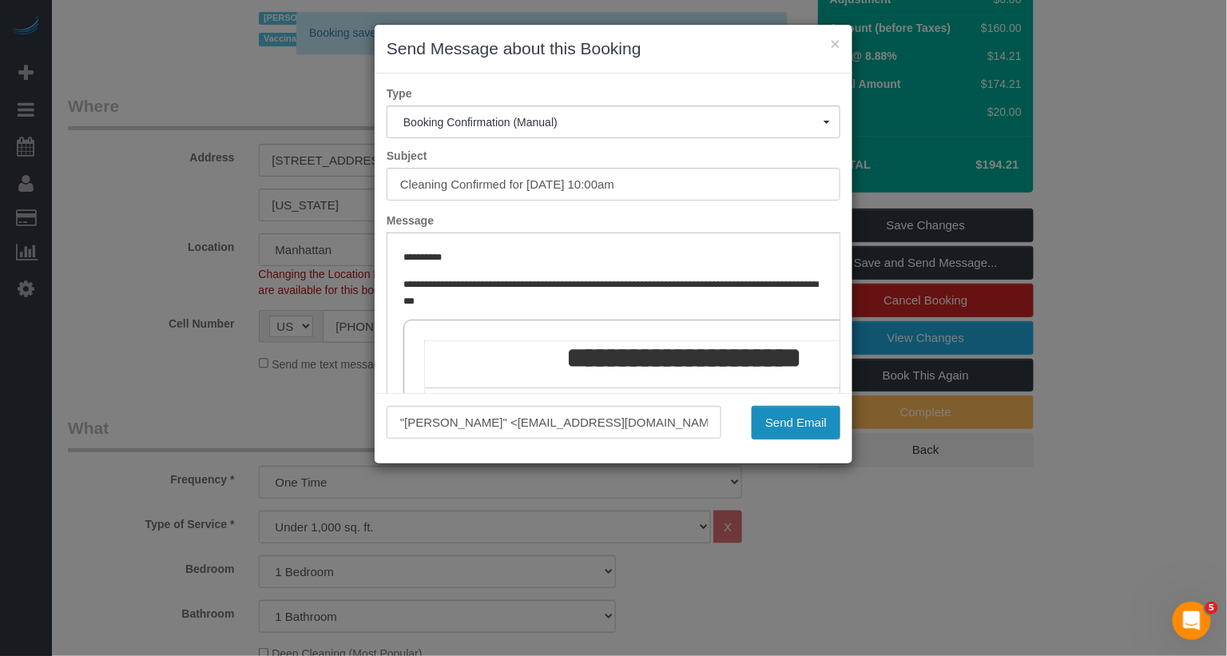
click at [793, 419] on button "Send Email" at bounding box center [796, 423] width 89 height 34
